Goal: Information Seeking & Learning: Learn about a topic

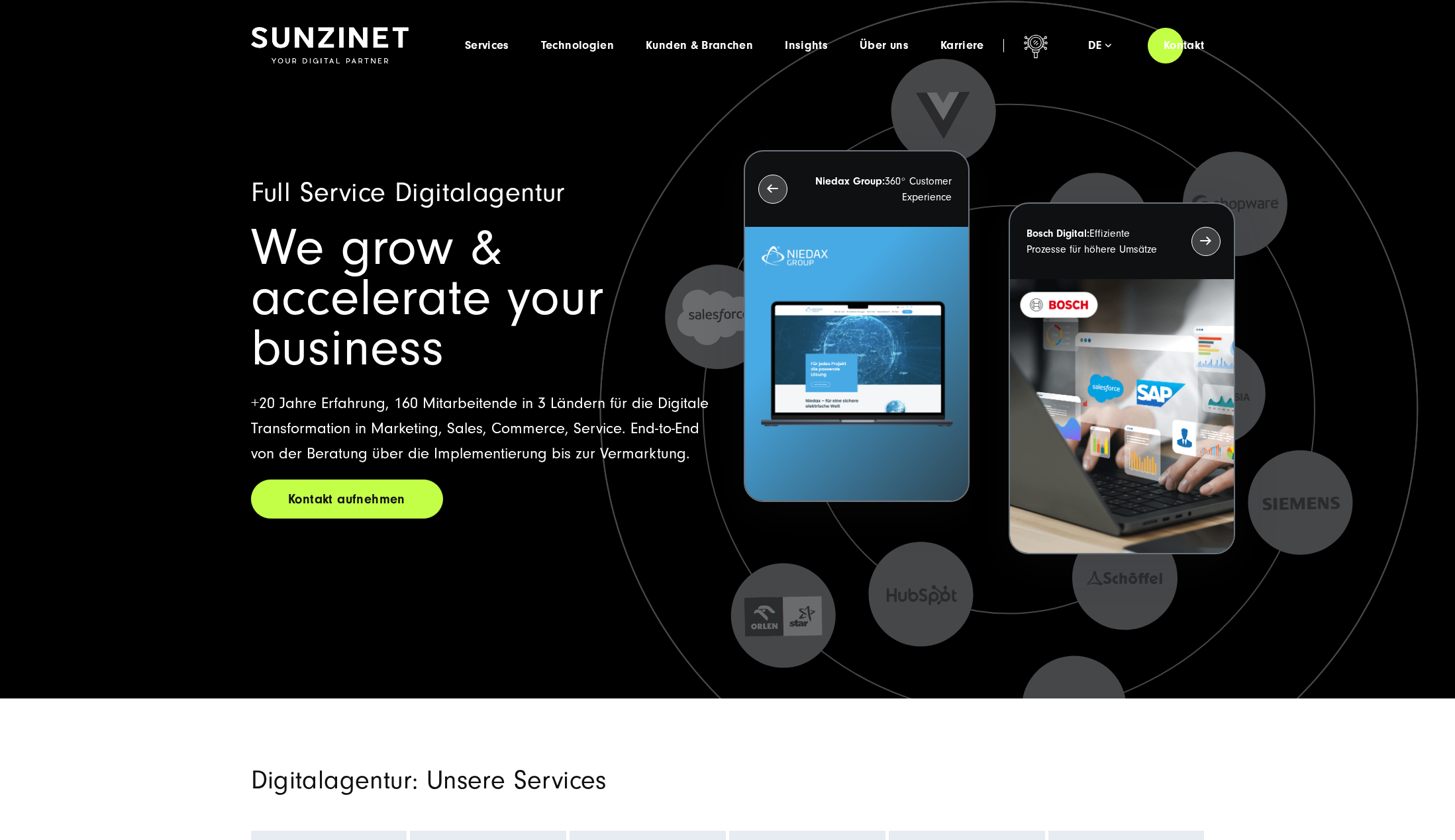
click at [357, 480] on link "Kontakt aufnehmen" at bounding box center [347, 499] width 192 height 39
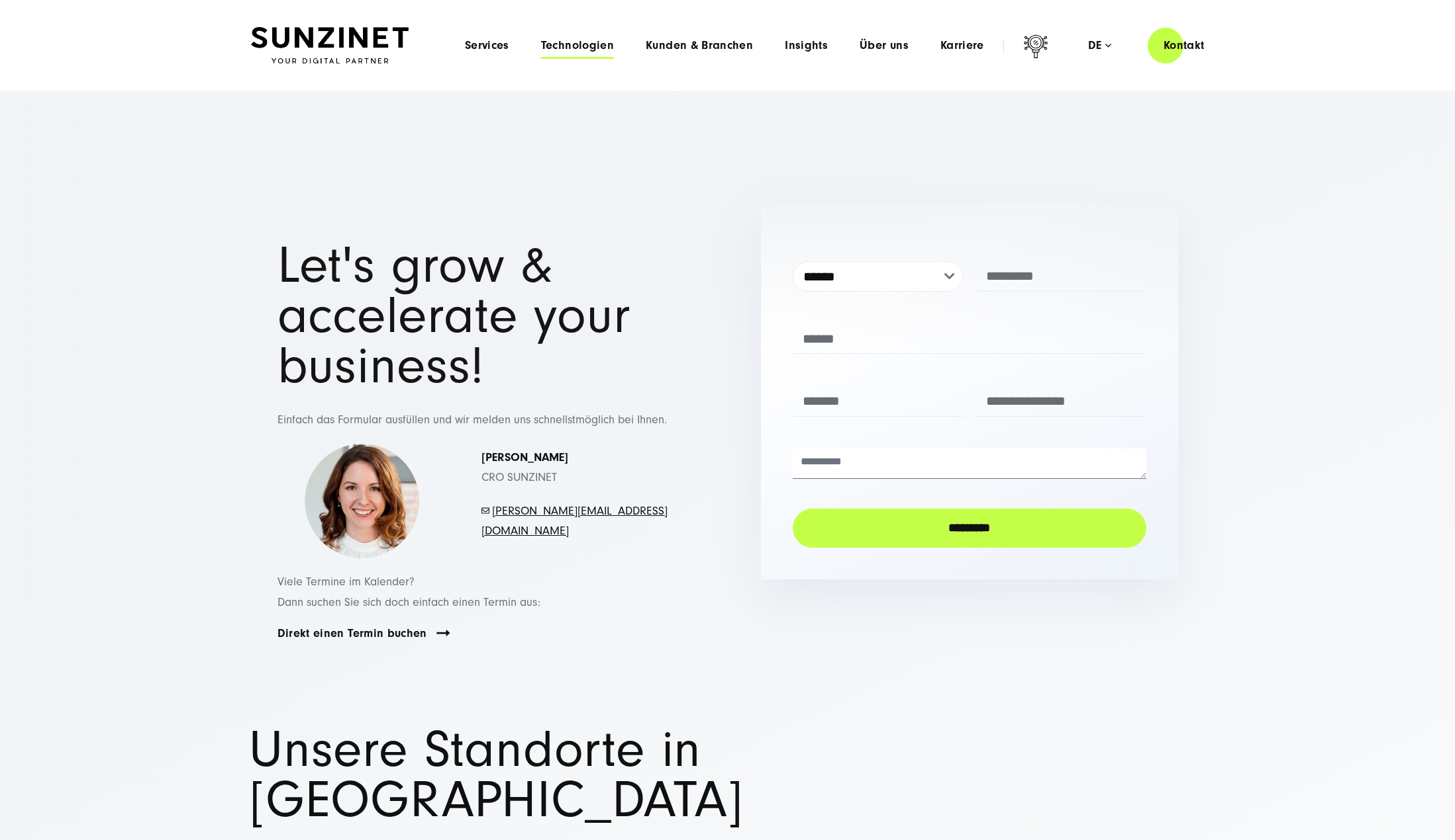
click at [587, 49] on span "Technologien" at bounding box center [577, 45] width 73 height 13
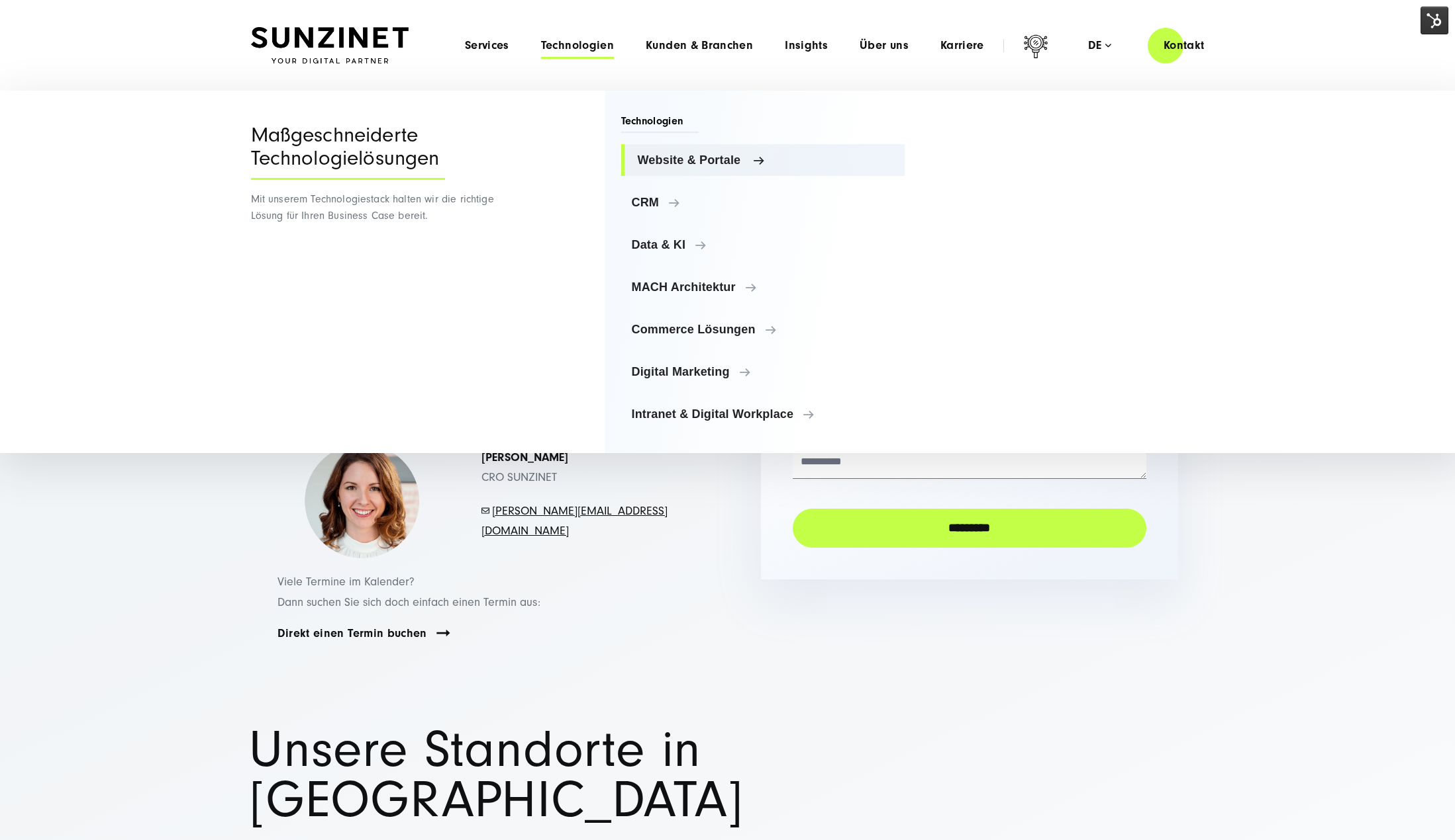
click at [683, 163] on span "Website & Portale" at bounding box center [766, 159] width 257 height 13
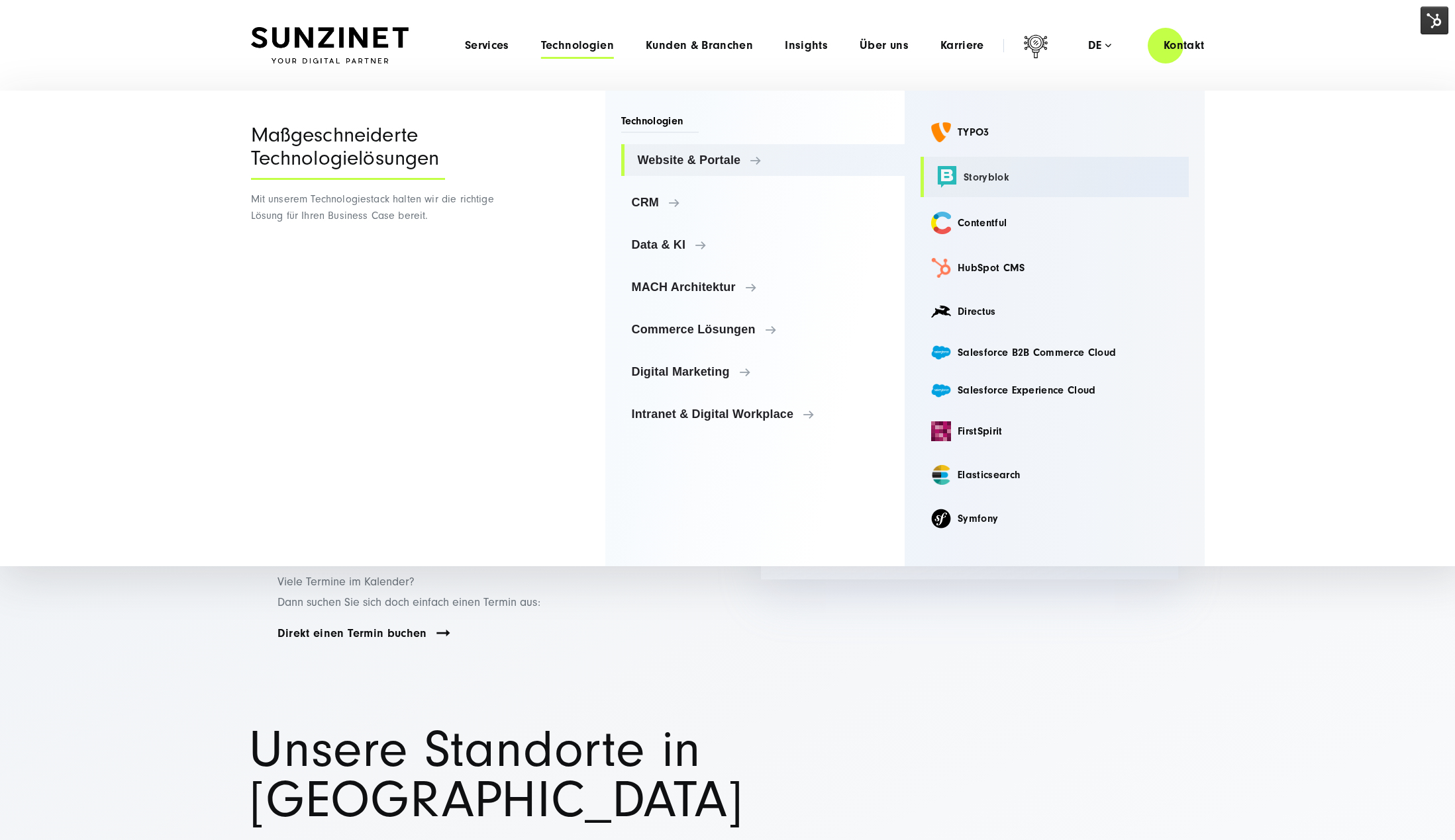
click at [993, 174] on link "Storyblok" at bounding box center [1054, 176] width 268 height 41
